Goal: Navigation & Orientation: Find specific page/section

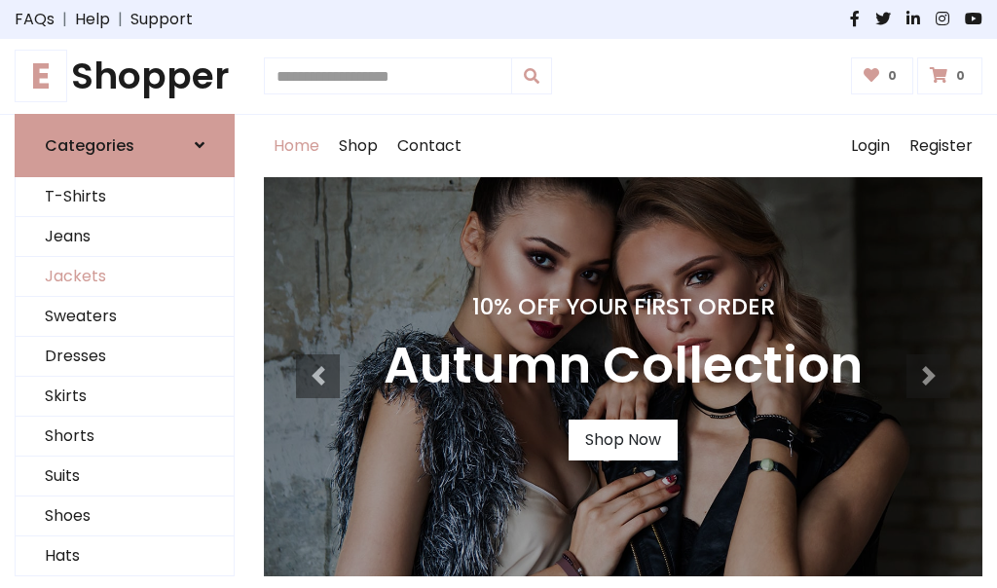
click at [125, 277] on link "Jackets" at bounding box center [125, 277] width 218 height 40
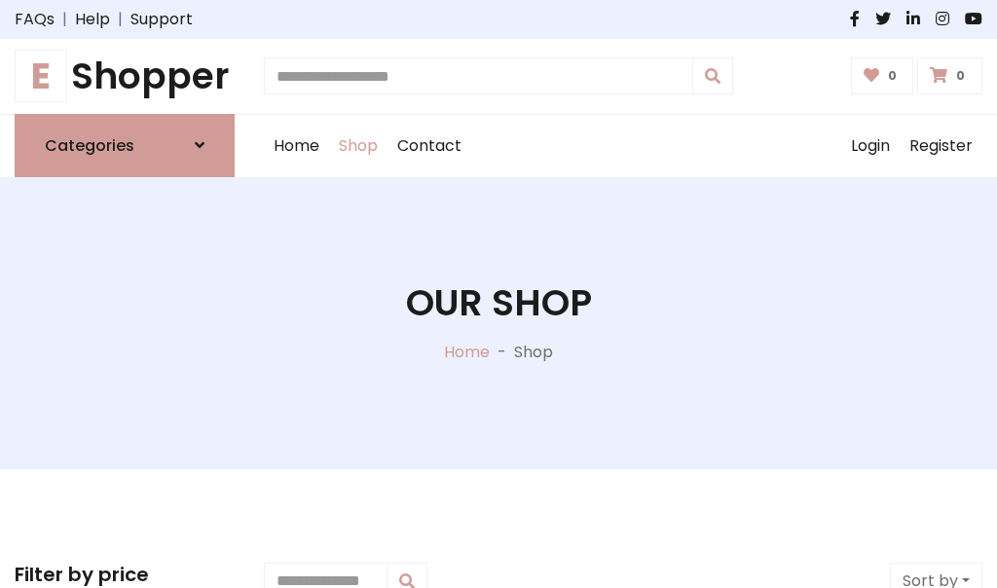
scroll to position [880, 0]
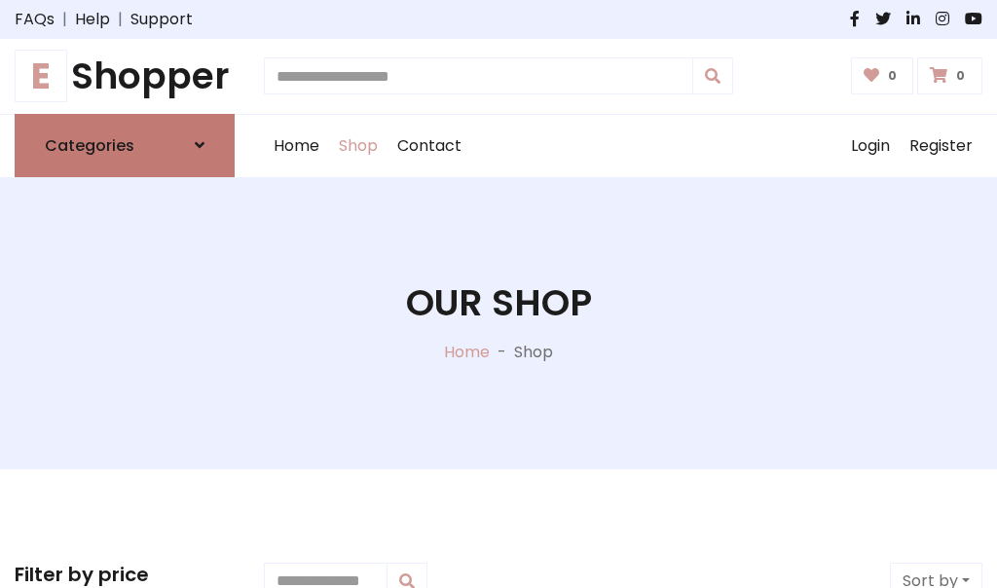
click at [125, 145] on h6 "Categories" at bounding box center [90, 145] width 90 height 19
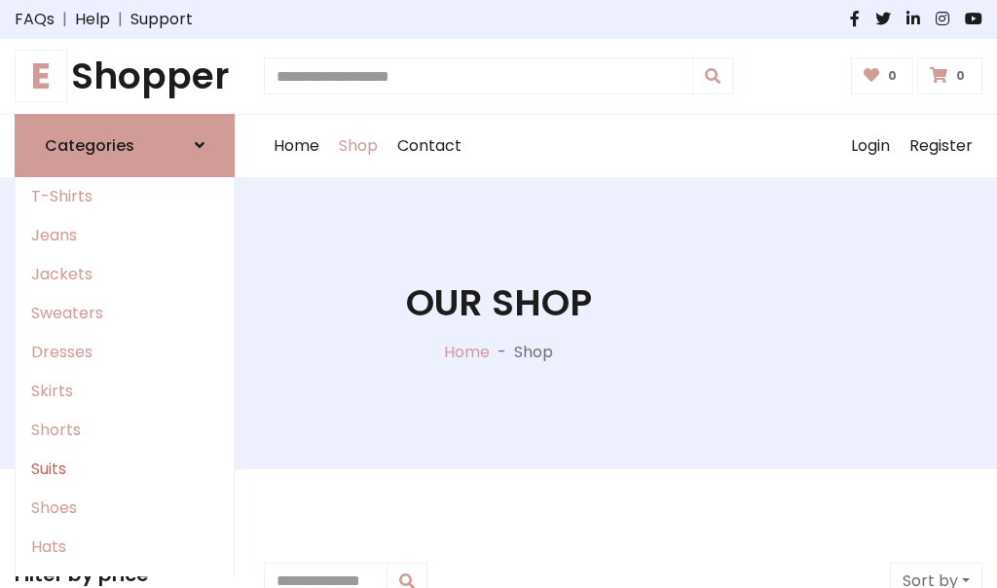
click at [125, 468] on link "Suits" at bounding box center [125, 469] width 218 height 39
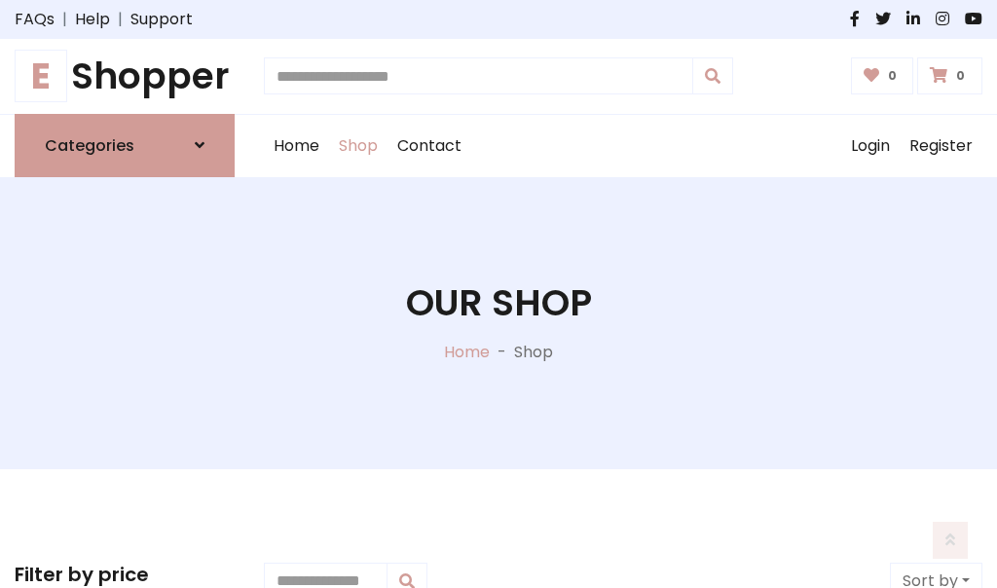
scroll to position [1407, 0]
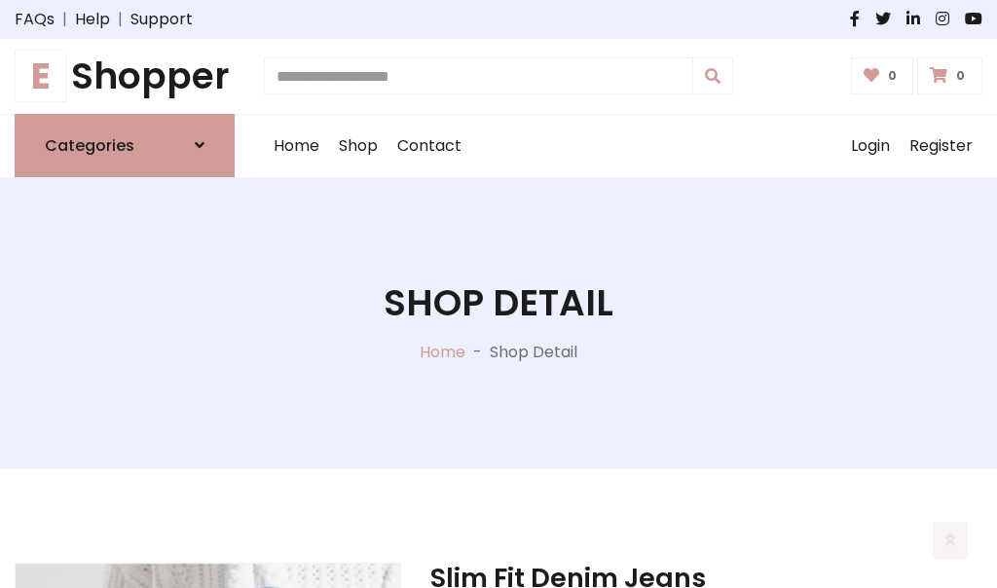
scroll to position [1820, 0]
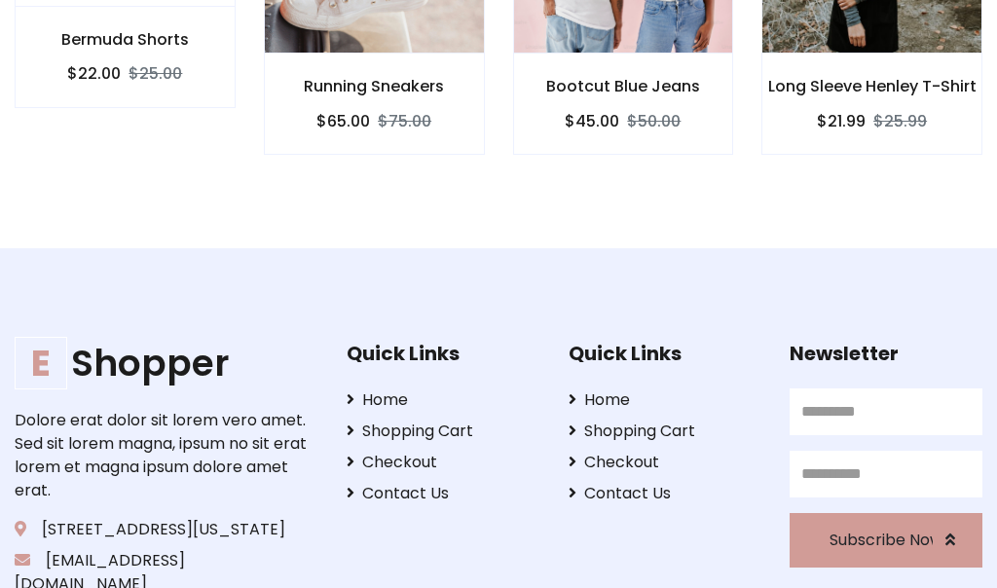
scroll to position [1818, 0]
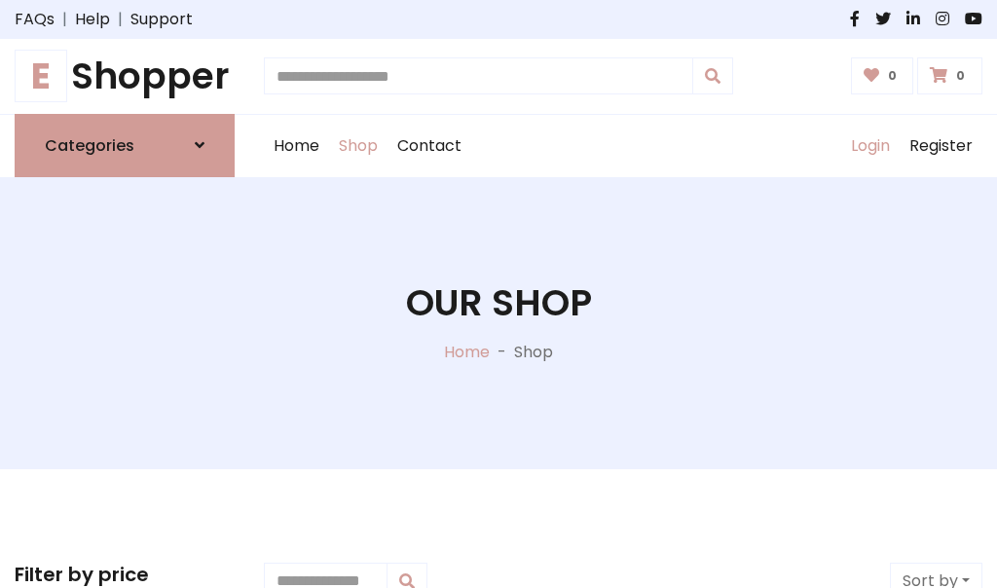
click at [870, 145] on link "Login" at bounding box center [871, 146] width 58 height 62
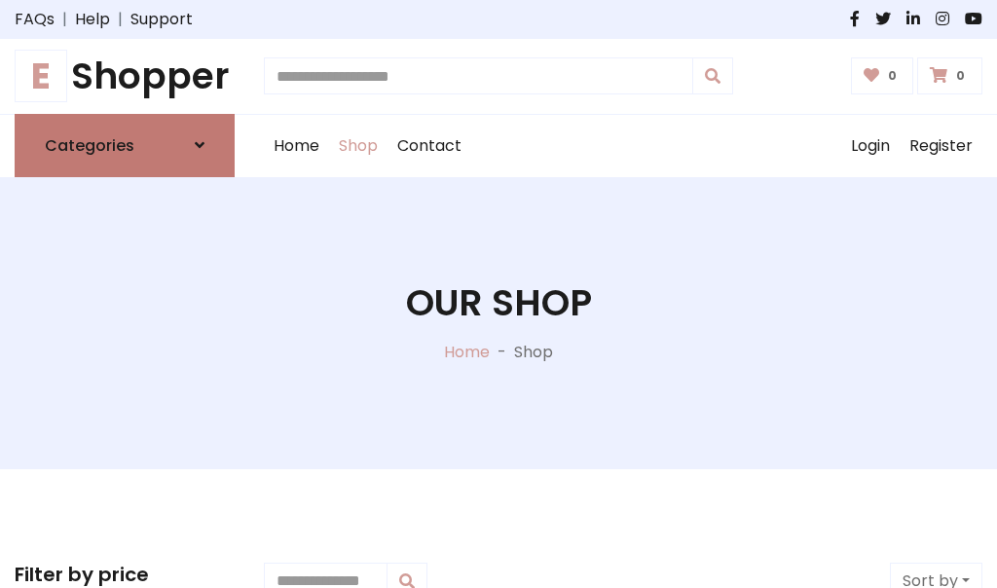
click at [200, 145] on icon at bounding box center [200, 145] width 10 height 16
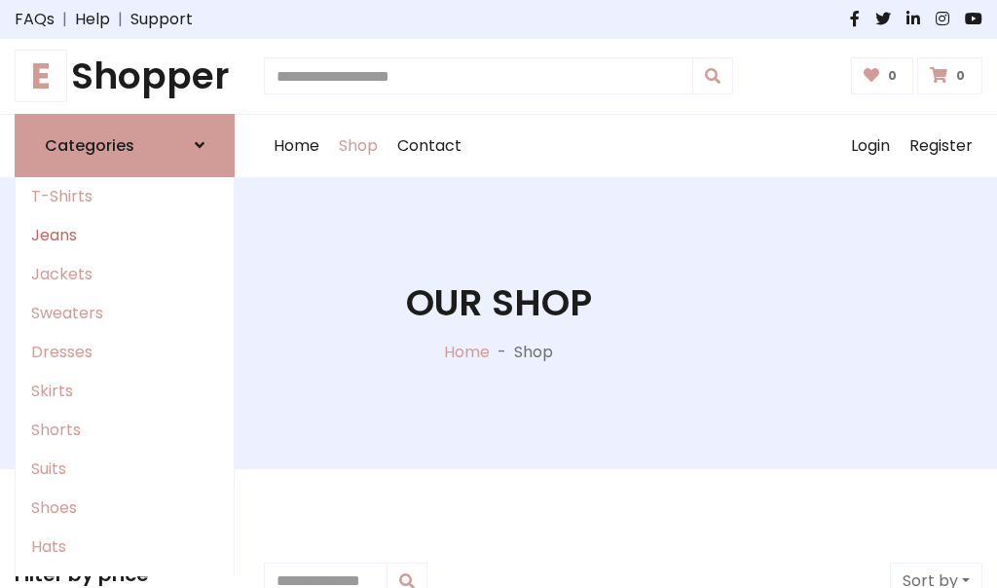
click at [125, 235] on link "Jeans" at bounding box center [125, 235] width 218 height 39
